Goal: Task Accomplishment & Management: Manage account settings

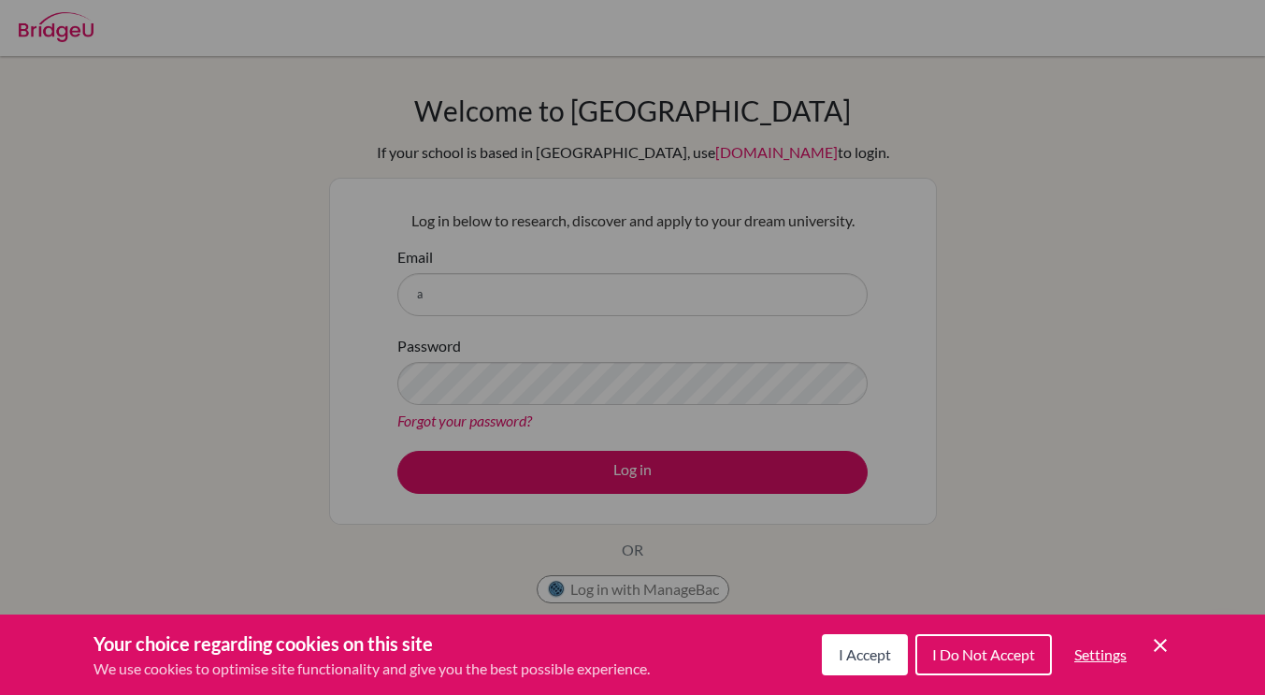
click at [850, 658] on span "I Accept" at bounding box center [865, 654] width 52 height 18
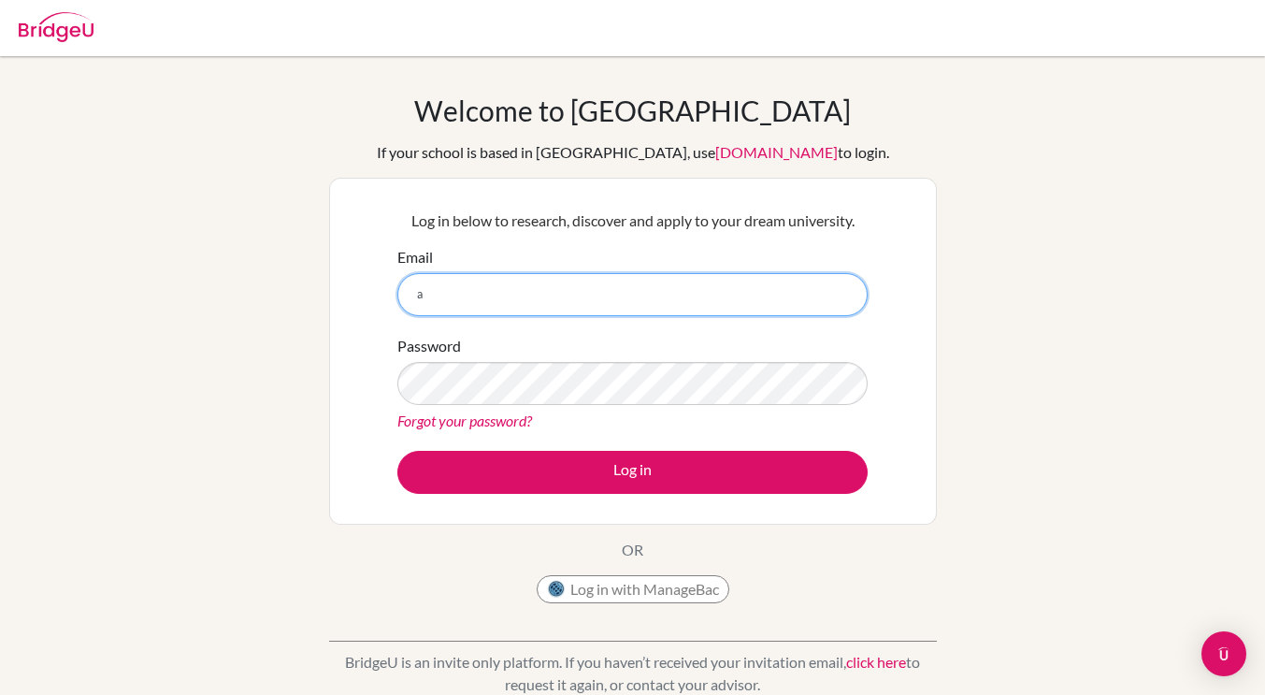
click at [685, 304] on input "a" at bounding box center [632, 294] width 470 height 43
type input "[PERSON_NAME][EMAIL_ADDRESS][DOMAIN_NAME]"
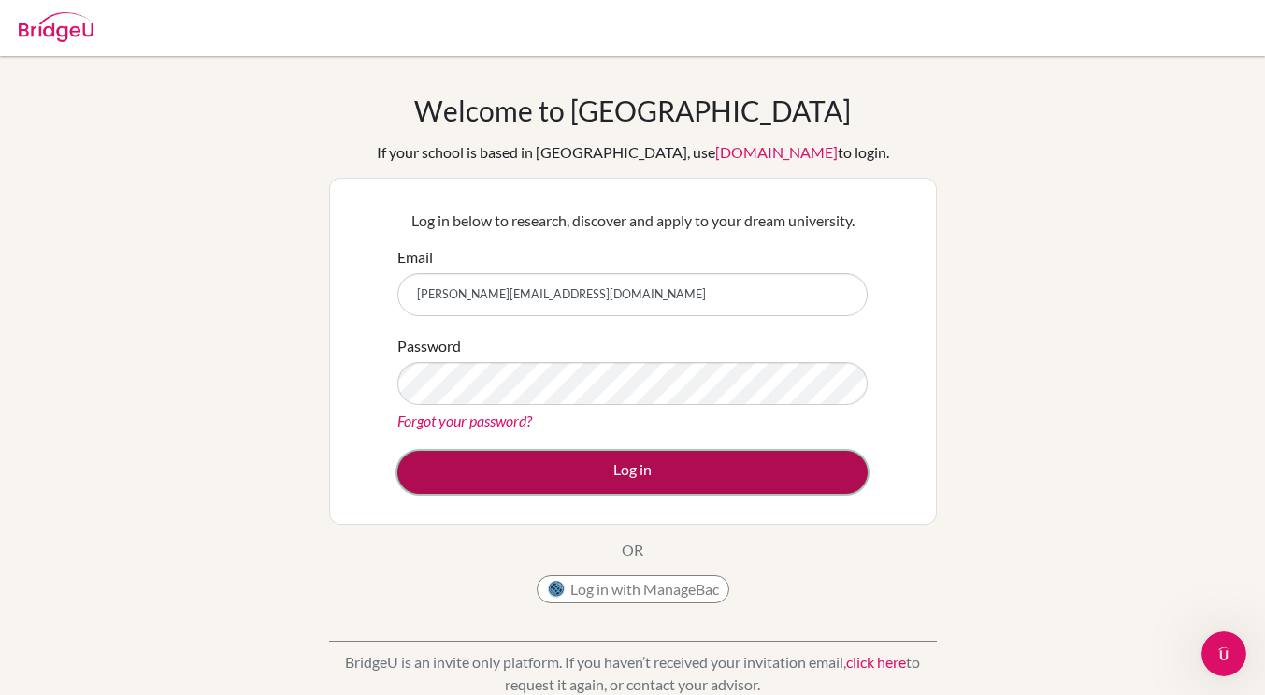
click at [646, 474] on button "Log in" at bounding box center [632, 472] width 470 height 43
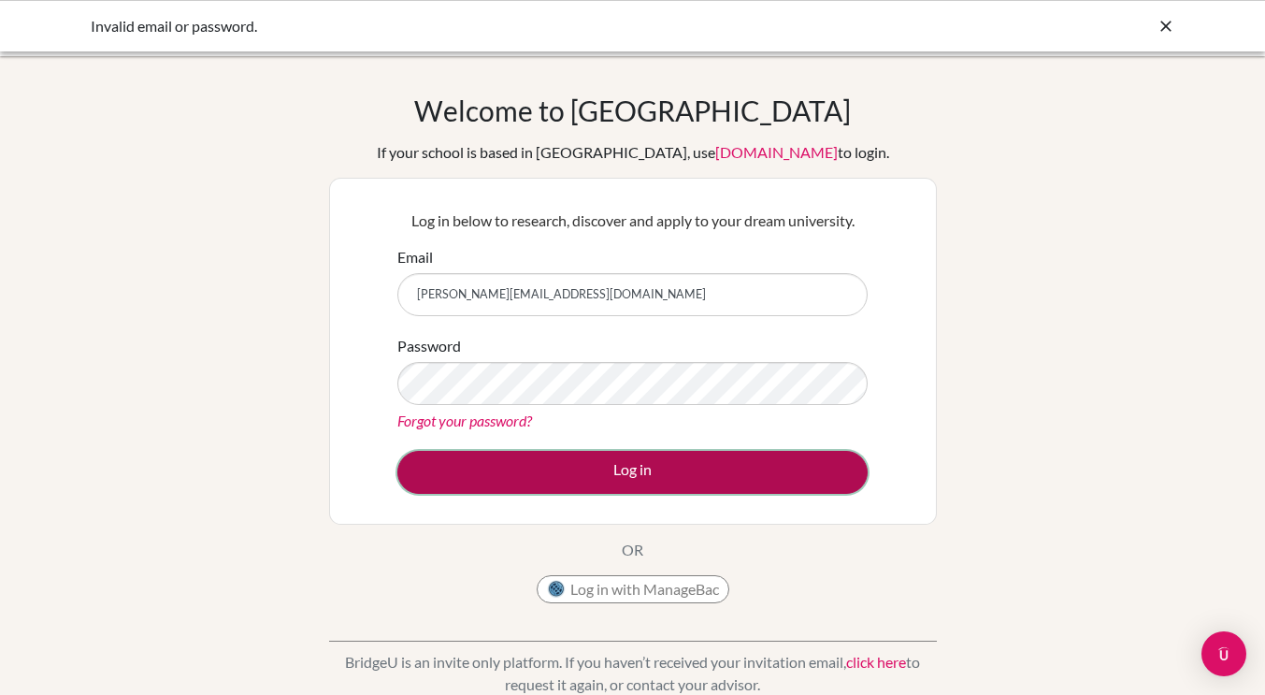
click at [751, 489] on button "Log in" at bounding box center [632, 472] width 470 height 43
click at [722, 470] on button "Log in" at bounding box center [632, 472] width 470 height 43
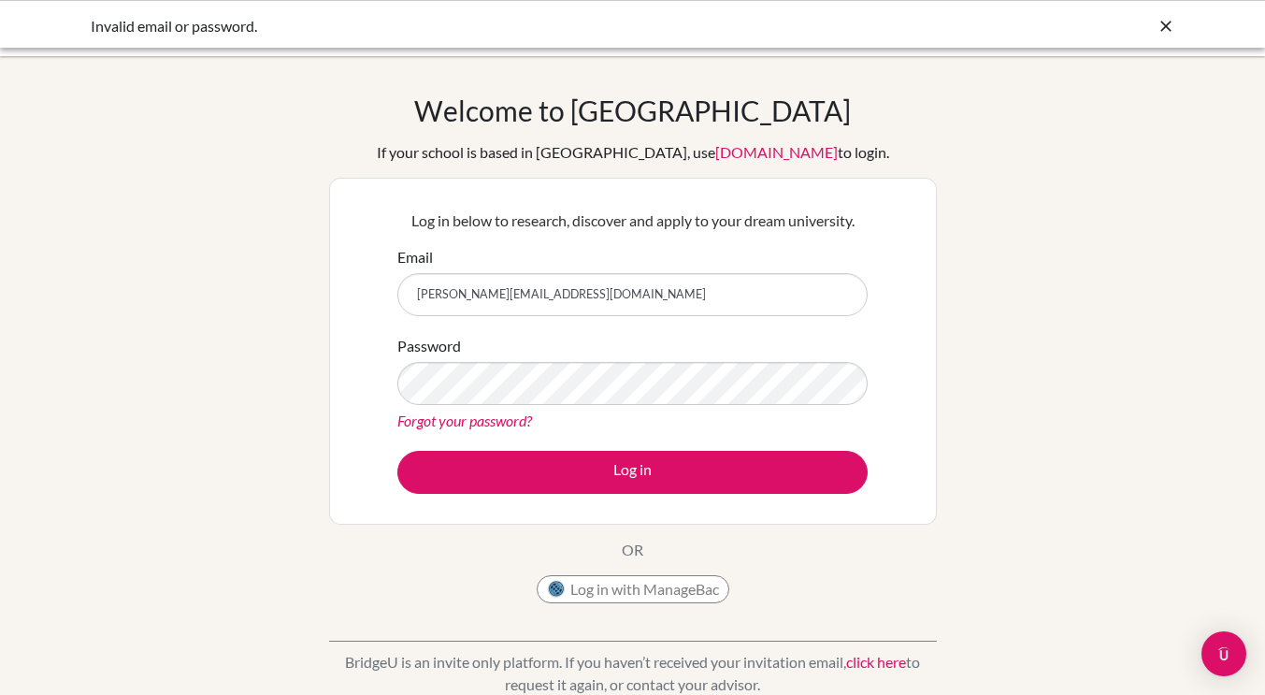
click at [643, 300] on input "[PERSON_NAME][EMAIL_ADDRESS][DOMAIN_NAME]" at bounding box center [632, 294] width 470 height 43
type input "tahal.amiya@triplecschool.org"
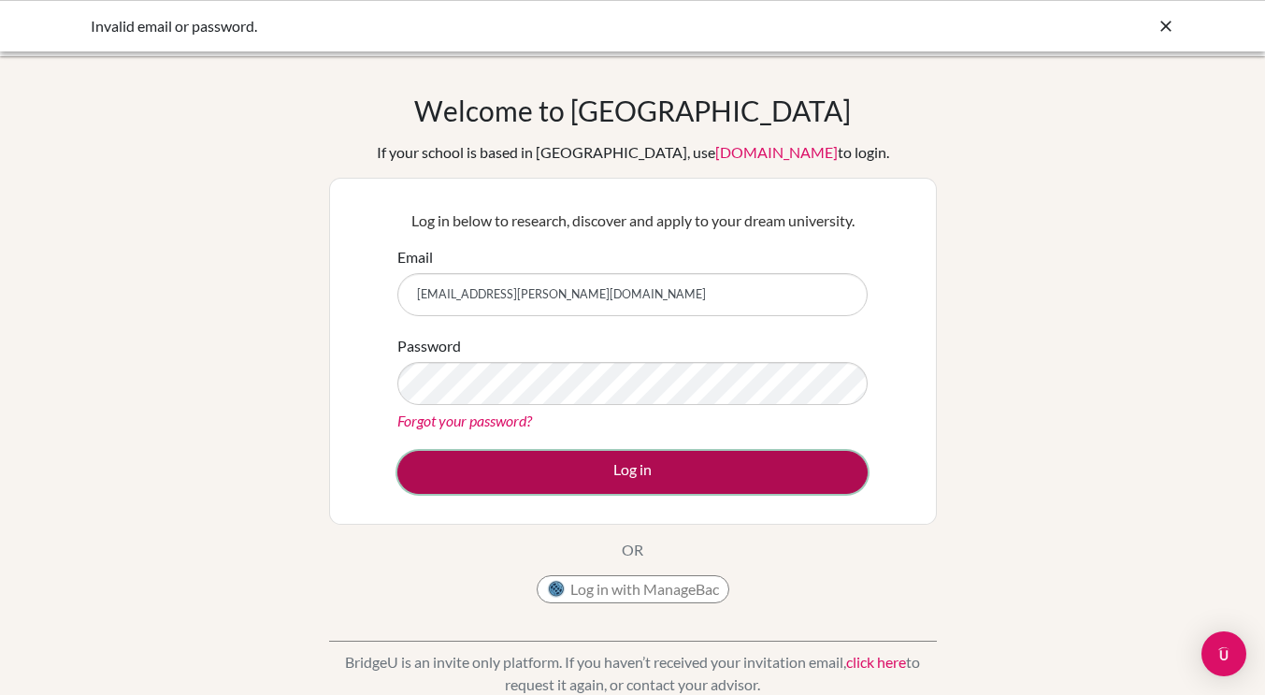
click at [713, 464] on button "Log in" at bounding box center [632, 472] width 470 height 43
